Goal: Task Accomplishment & Management: Complete application form

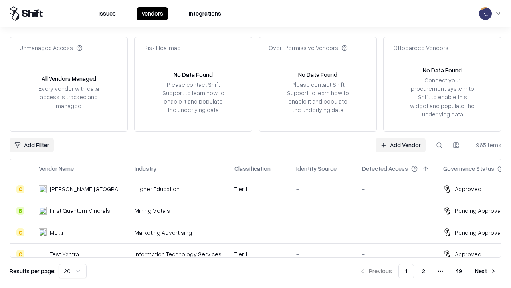
click at [401, 145] on link "Add Vendor" at bounding box center [401, 145] width 50 height 14
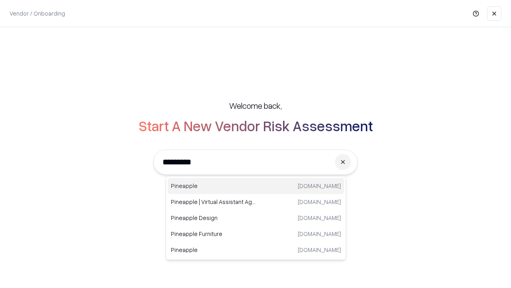
click at [256, 186] on div "Pineapple [DOMAIN_NAME]" at bounding box center [256, 186] width 177 height 16
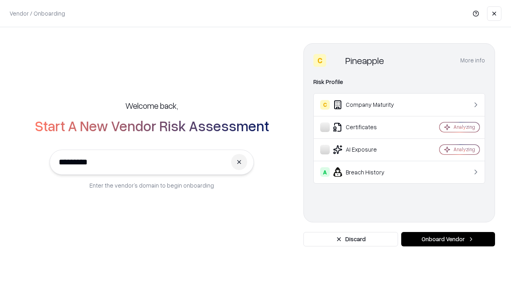
type input "*********"
click at [448, 239] on button "Onboard Vendor" at bounding box center [448, 239] width 94 height 14
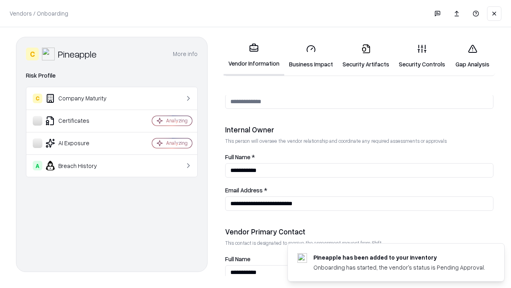
scroll to position [414, 0]
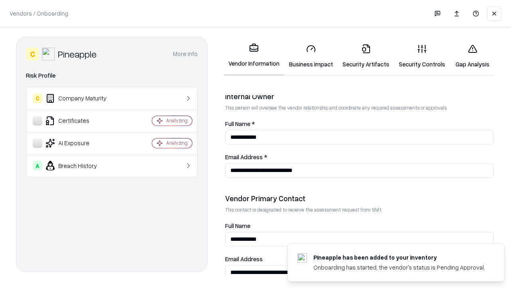
click at [366, 56] on link "Security Artifacts" at bounding box center [366, 56] width 56 height 37
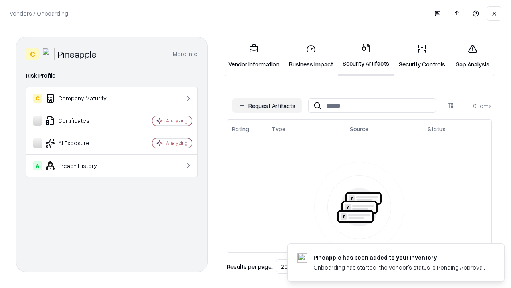
click at [267, 105] on button "Request Artifacts" at bounding box center [266, 105] width 69 height 14
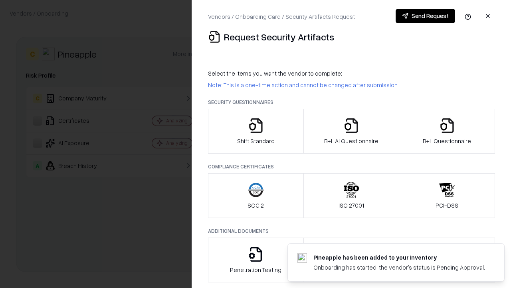
click at [447, 131] on icon "button" at bounding box center [447, 125] width 16 height 16
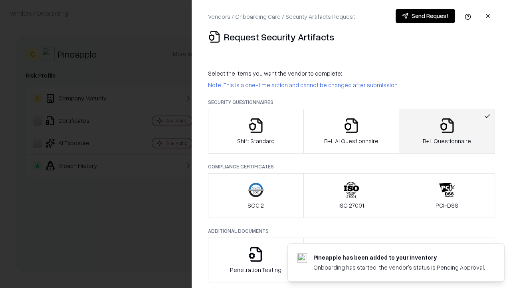
click at [351, 131] on icon "button" at bounding box center [351, 125] width 16 height 16
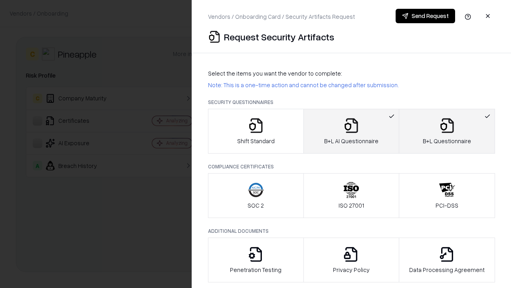
click at [425, 16] on button "Send Request" at bounding box center [426, 16] width 60 height 14
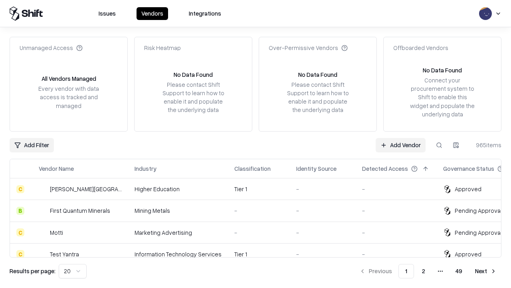
click at [401, 145] on link "Add Vendor" at bounding box center [401, 145] width 50 height 14
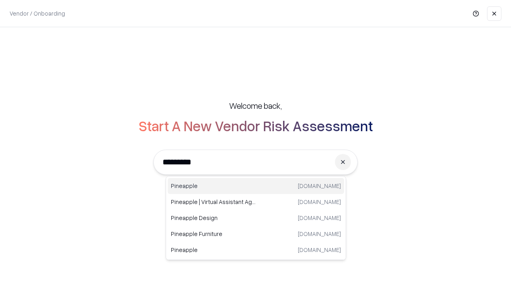
click at [256, 186] on div "Pineapple [DOMAIN_NAME]" at bounding box center [256, 186] width 177 height 16
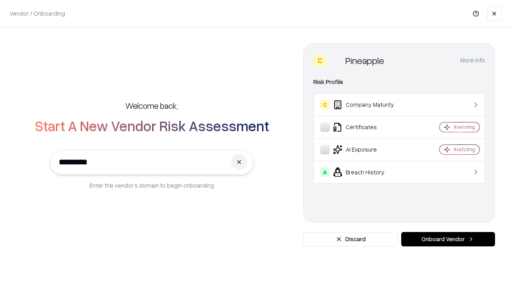
type input "*********"
click at [448, 239] on button "Onboard Vendor" at bounding box center [448, 239] width 94 height 14
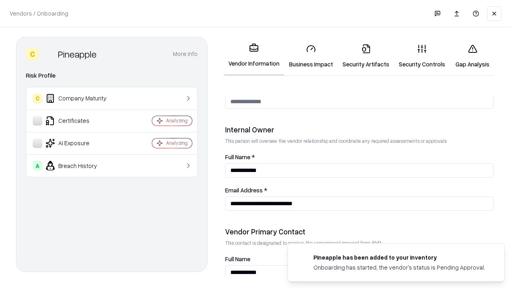
scroll to position [414, 0]
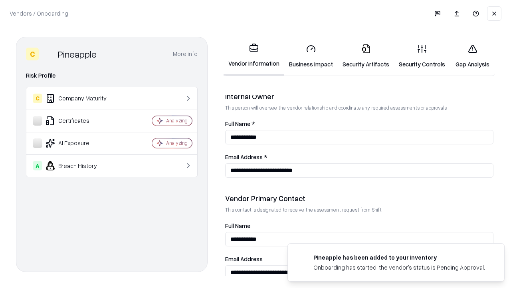
click at [472, 56] on link "Gap Analysis" at bounding box center [472, 56] width 45 height 37
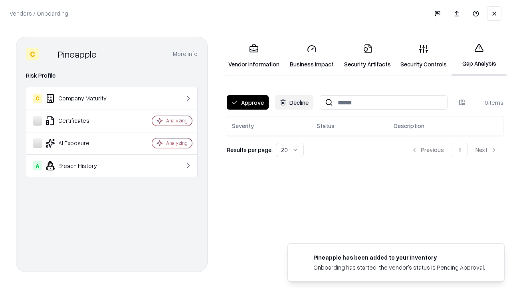
click at [248, 102] on button "Approve" at bounding box center [248, 102] width 42 height 14
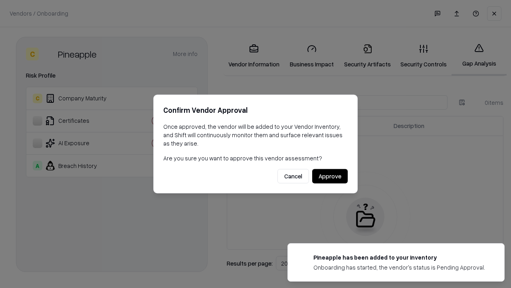
click at [330, 176] on button "Approve" at bounding box center [330, 176] width 36 height 14
